Goal: Task Accomplishment & Management: Manage account settings

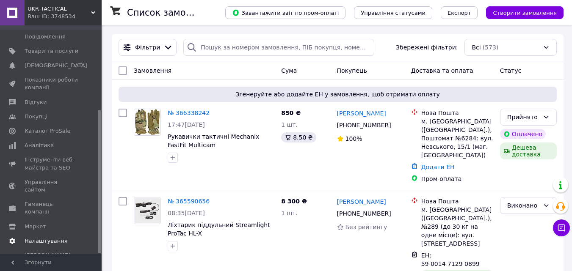
scroll to position [135, 0]
click at [59, 237] on span "Налаштування" at bounding box center [46, 241] width 43 height 8
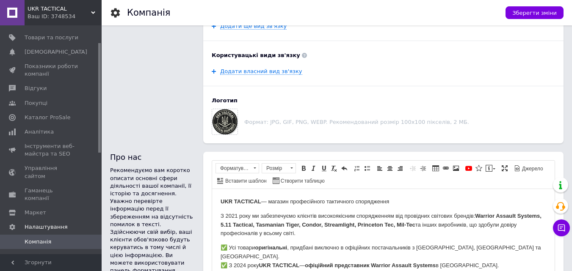
scroll to position [36, 0]
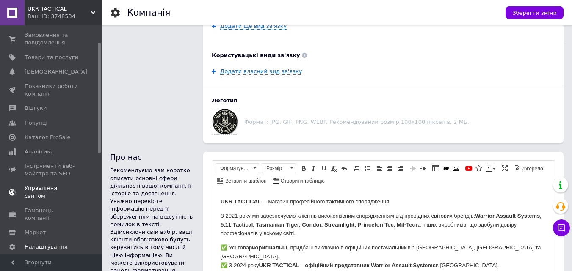
click at [62, 184] on link "Управління сайтом" at bounding box center [52, 192] width 104 height 22
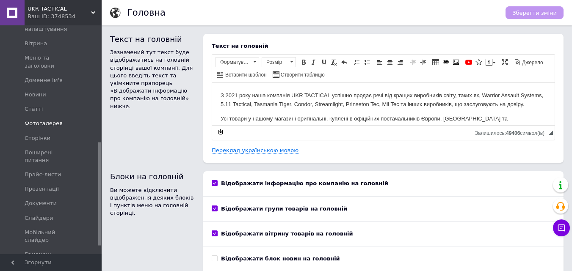
scroll to position [275, 0]
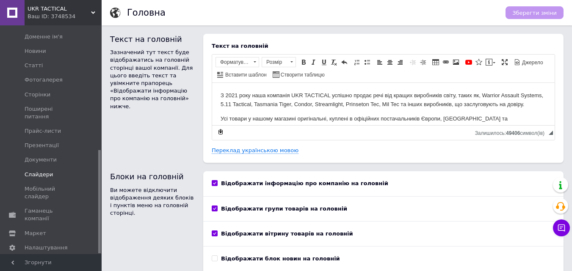
click at [44, 171] on span "Слайдери" at bounding box center [39, 175] width 29 height 8
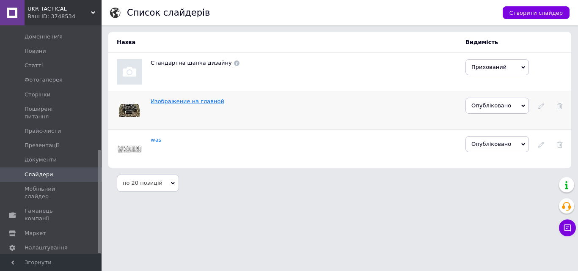
click at [198, 103] on link "Изображение на главной" at bounding box center [188, 101] width 74 height 6
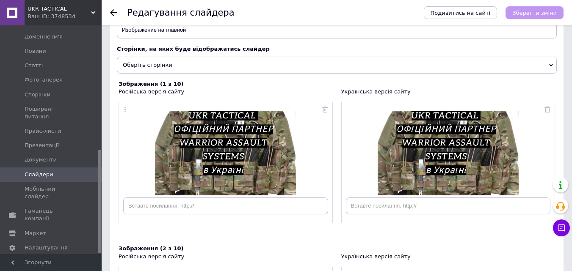
scroll to position [70, 0]
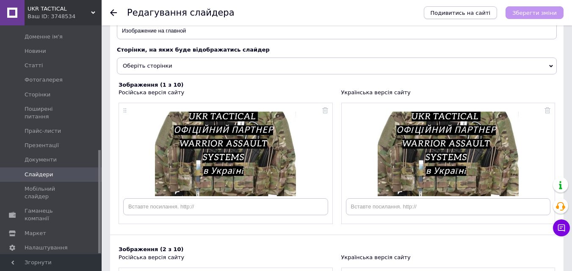
click at [476, 14] on icon "Подивитись на сайті" at bounding box center [461, 13] width 60 height 6
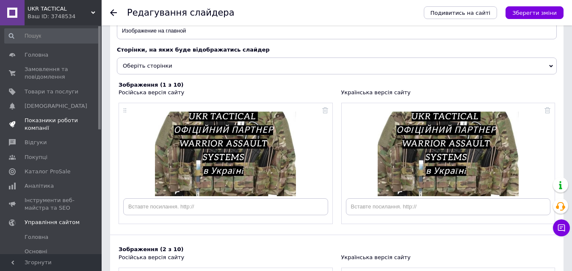
scroll to position [0, 0]
click at [50, 89] on span "Товари та послуги" at bounding box center [52, 93] width 54 height 8
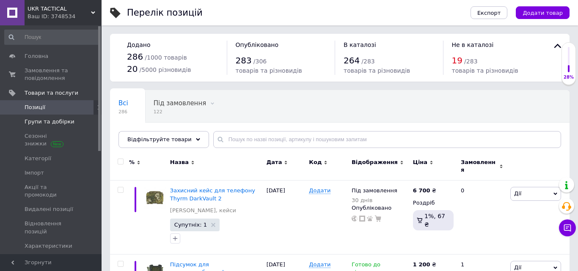
click at [63, 118] on span "Групи та добірки" at bounding box center [50, 122] width 50 height 8
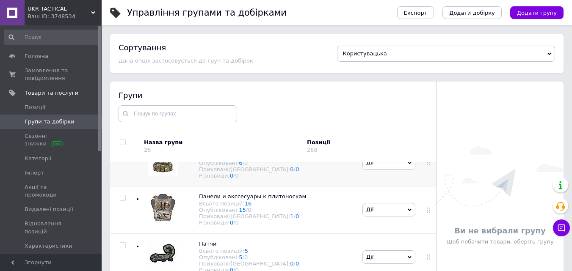
scroll to position [593, 0]
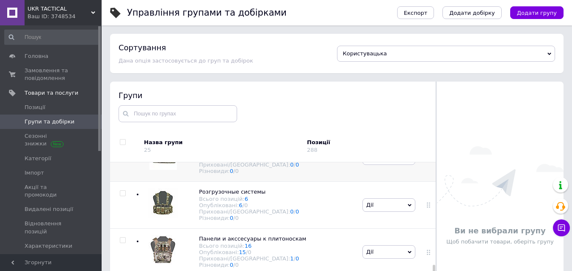
click at [121, 149] on input "checkbox" at bounding box center [123, 147] width 6 height 6
checkbox input "true"
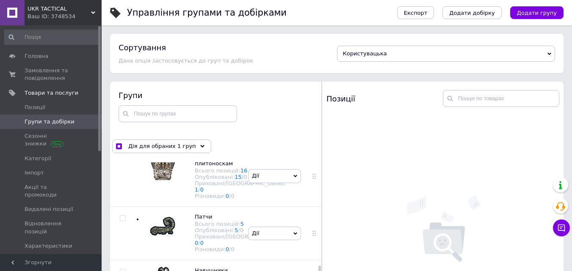
scroll to position [889, 0]
click at [138, 53] on use at bounding box center [137, 52] width 3 height 4
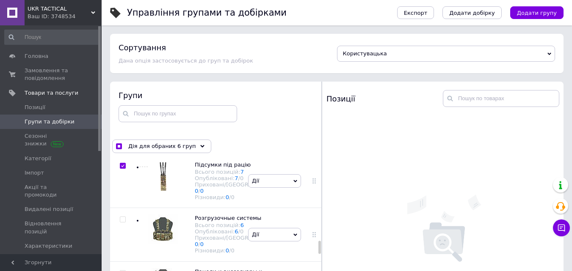
scroll to position [931, 0]
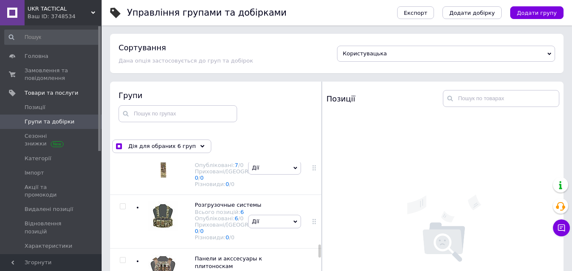
checkbox input "true"
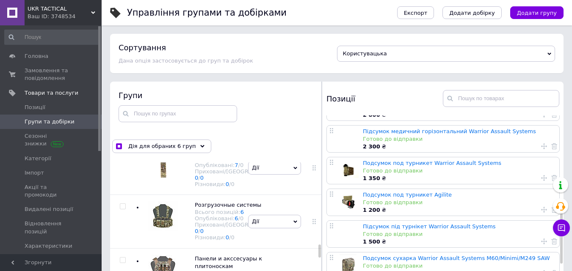
scroll to position [339, 0]
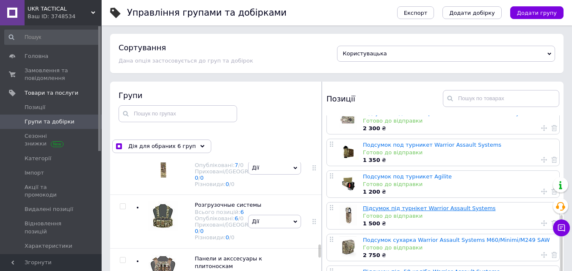
click at [427, 205] on link "Підсумок під турнікет Warrior Assault Systems" at bounding box center [429, 208] width 133 height 6
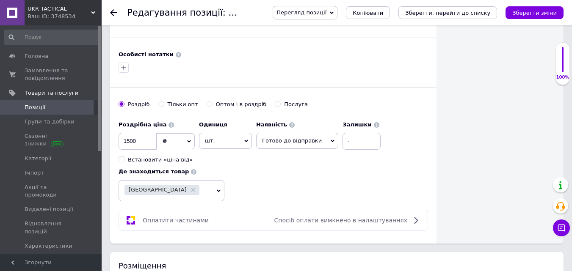
scroll to position [593, 0]
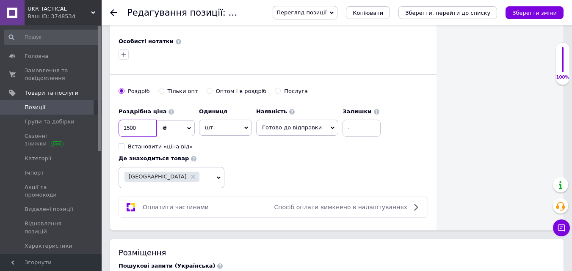
click at [141, 131] on input "1500" at bounding box center [138, 128] width 38 height 17
type input "1400"
click at [458, 14] on icon "Зберегти, перейти до списку" at bounding box center [447, 13] width 85 height 6
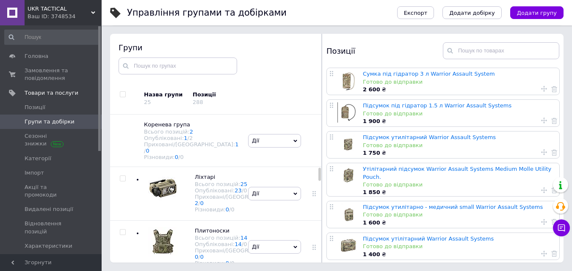
scroll to position [602, 0]
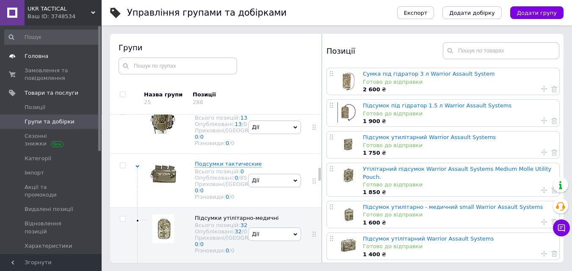
click at [36, 55] on span "Головна" at bounding box center [37, 56] width 24 height 8
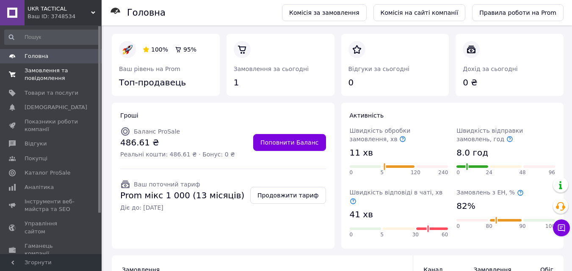
click at [41, 74] on span "Замовлення та повідомлення" at bounding box center [52, 74] width 54 height 15
